Goal: Go to known website: Go to known website

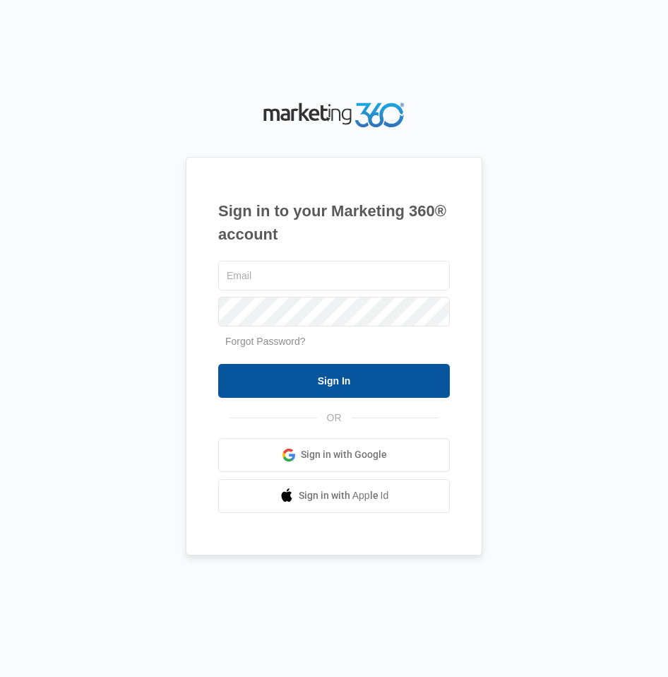
type input "[PERSON_NAME][DOMAIN_NAME][EMAIL_ADDRESS][DOMAIN_NAME]"
click at [341, 384] on input "Sign In" at bounding box center [334, 381] width 232 height 34
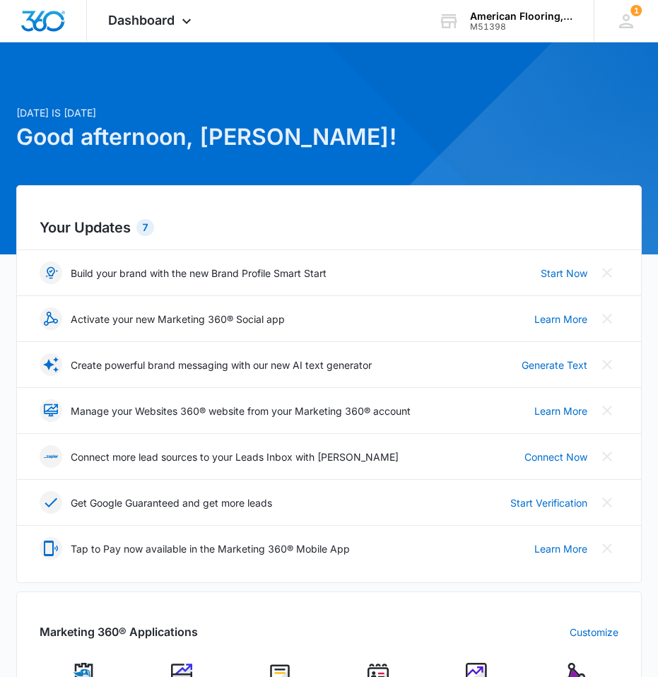
scroll to position [212, 0]
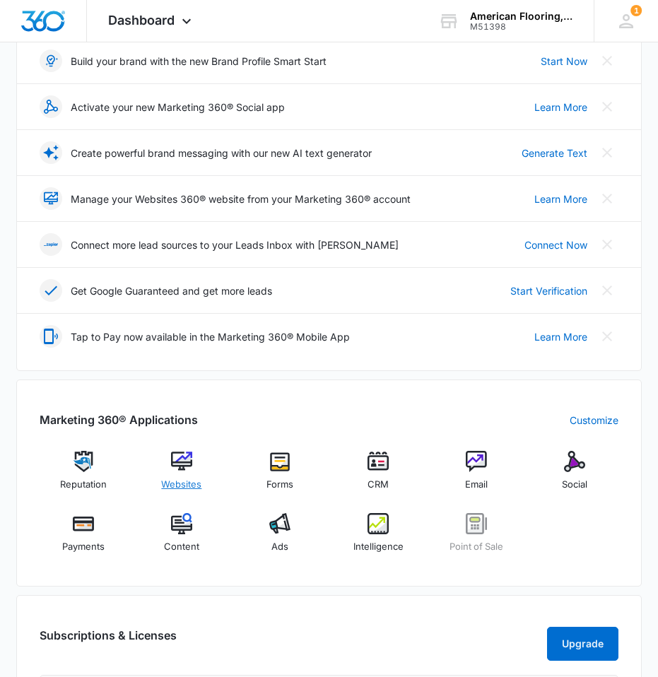
click at [182, 457] on img at bounding box center [181, 461] width 21 height 21
